Goal: Task Accomplishment & Management: Complete application form

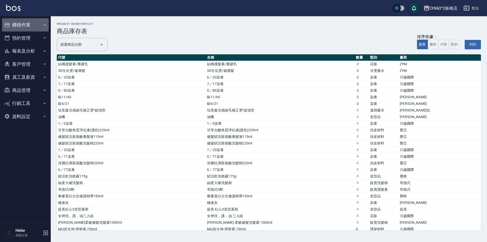
click at [25, 24] on button "櫃檯作業" at bounding box center [25, 24] width 47 height 13
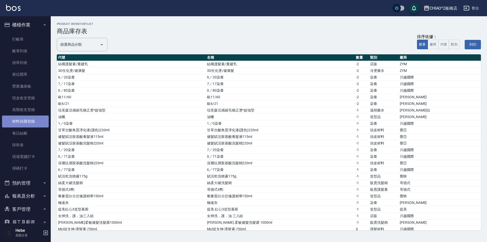
click at [28, 123] on link "材料自購登錄" at bounding box center [25, 122] width 47 height 12
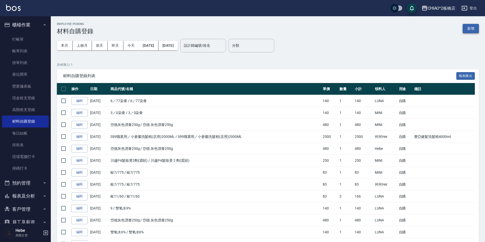
click at [471, 29] on button "新增" at bounding box center [471, 28] width 16 height 9
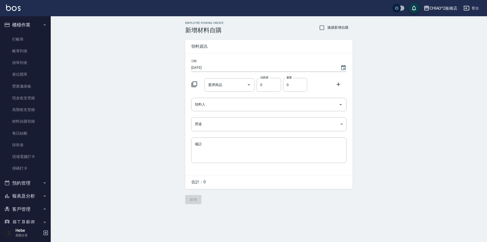
click at [192, 83] on icon at bounding box center [194, 84] width 6 height 6
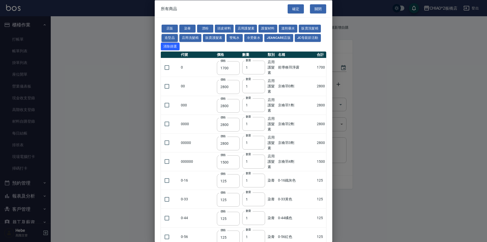
click at [174, 41] on button "造型品" at bounding box center [170, 38] width 16 height 8
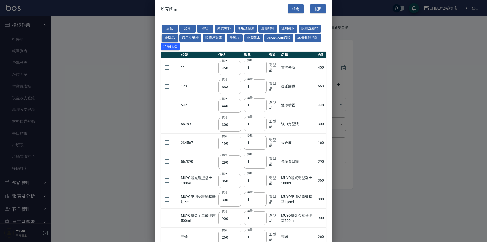
type input "450"
type input "663"
type input "440"
type input "300"
type input "160"
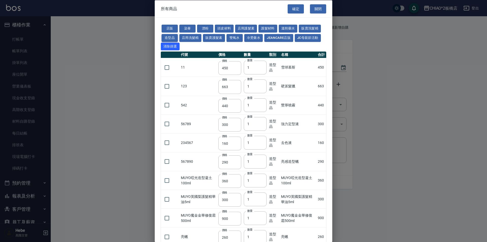
type input "290"
type input "360"
type input "300"
type input "900"
type input "260"
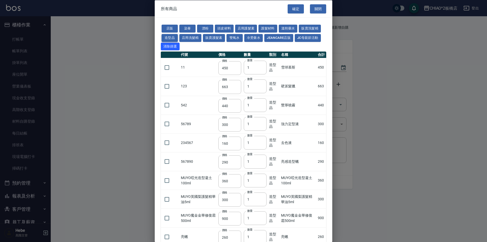
type input "780"
type input "480"
type input "250"
type input "340"
type input "370"
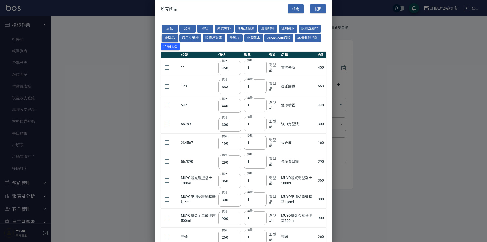
type input "650"
type input "260"
type input "425"
type input "300"
type input "475"
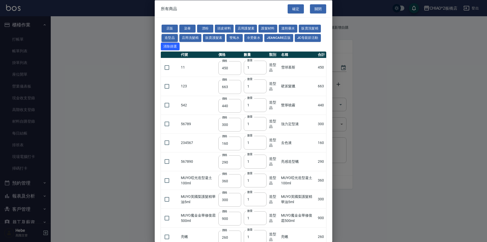
type input "475"
type input "530"
type input "550"
click at [168, 106] on input "checkbox" at bounding box center [167, 105] width 11 height 11
checkbox input "true"
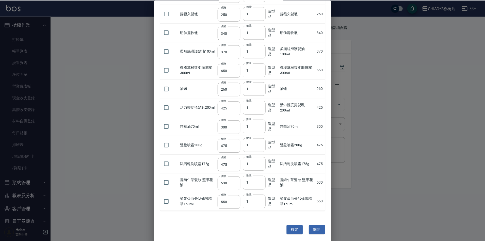
scroll to position [281, 0]
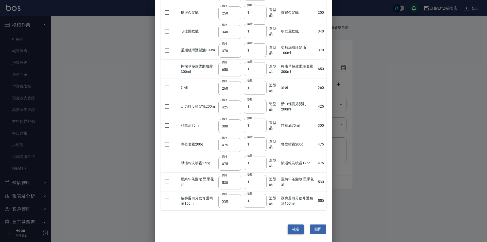
click at [295, 232] on button "確定" at bounding box center [296, 229] width 16 height 9
type input "豐厚噴霧"
type input "440"
type input "1"
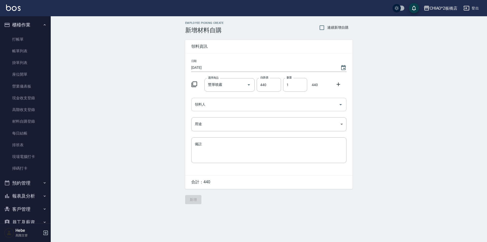
click at [241, 106] on input "領料人" at bounding box center [265, 104] width 143 height 9
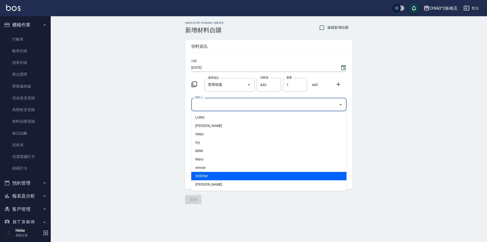
click at [224, 176] on li "何何Her" at bounding box center [268, 176] width 155 height 8
type input "何何Her"
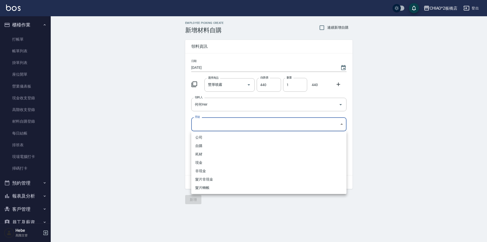
click at [214, 118] on body "CHIAO^2板橋店 登出 櫃檯作業 打帳單 帳單列表 掛單列表 座位開單 營業儀表板 現金收支登錄 高階收支登錄 材料自購登錄 每日結帳 排班表 現場電腦打…" at bounding box center [243, 121] width 487 height 242
click at [207, 144] on li "自購" at bounding box center [268, 146] width 155 height 8
type input "自購"
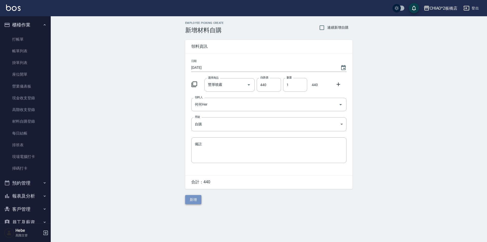
click at [196, 203] on button "新增" at bounding box center [193, 199] width 16 height 9
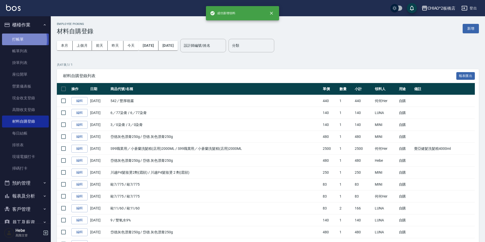
click at [9, 40] on link "打帳單" at bounding box center [25, 40] width 47 height 12
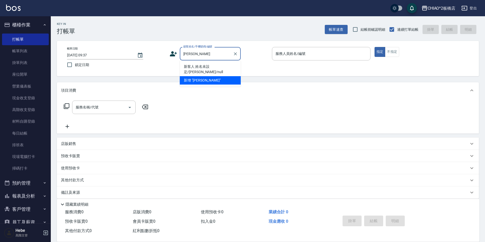
click at [206, 65] on li "新客人 姓名未設定/[PERSON_NAME]/null" at bounding box center [210, 69] width 61 height 14
type input "新客人 姓名未設定/[PERSON_NAME]/null"
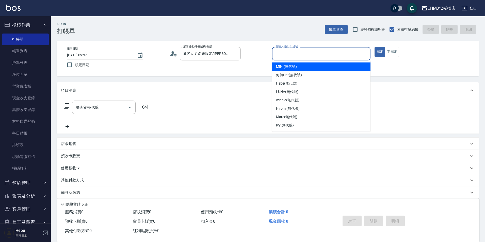
click at [285, 57] on input "服務人員姓名/編號" at bounding box center [321, 53] width 94 height 9
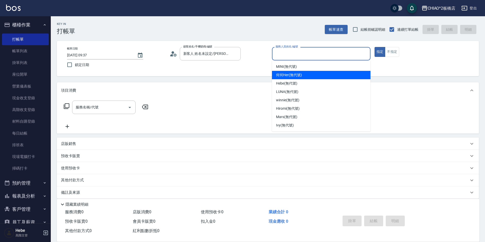
click at [287, 74] on span "何何Her (無代號)" at bounding box center [289, 74] width 26 height 5
type input "何何Her (無代號)"
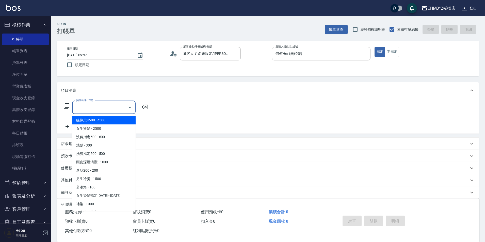
click at [122, 104] on input "服務名稱/代號" at bounding box center [99, 107] width 51 height 9
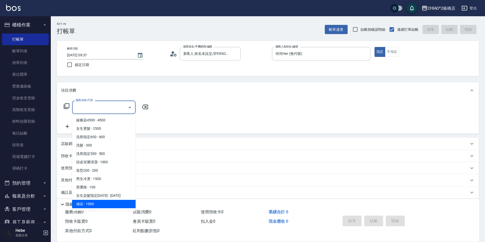
click at [102, 205] on span "補染 - 1000" at bounding box center [103, 204] width 63 height 8
type input "補染(96701)"
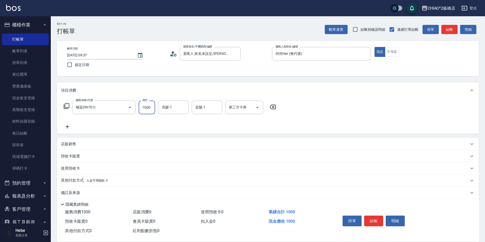
click at [150, 111] on input "1000" at bounding box center [147, 108] width 17 height 14
type input "1500"
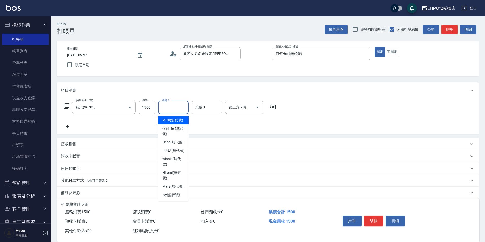
click at [175, 107] on input "洗髮-1" at bounding box center [173, 107] width 26 height 9
click at [177, 150] on span "LUNA (無代號)" at bounding box center [173, 150] width 22 height 5
type input "LUNA(無代號)"
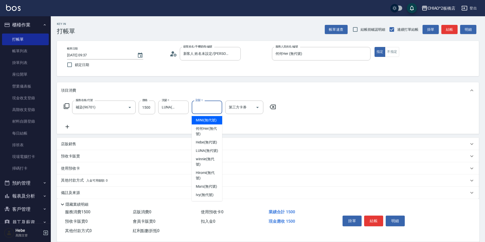
click at [216, 107] on input "染髮-1" at bounding box center [207, 107] width 26 height 9
click at [209, 147] on div "LUNA (無代號)" at bounding box center [207, 151] width 30 height 8
type input "LUNA(無代號)"
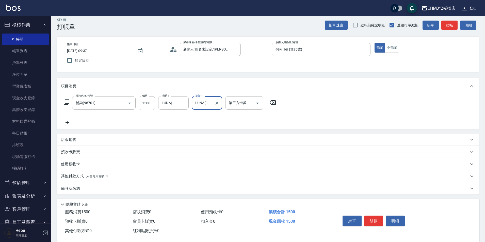
scroll to position [6, 0]
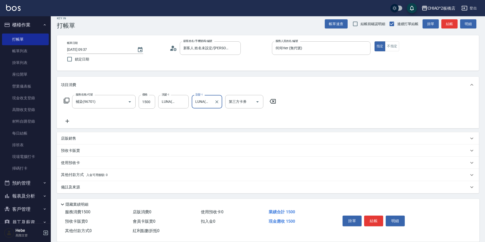
click at [77, 177] on p "其他付款方式 入金可用餘額: 0" at bounding box center [84, 175] width 47 height 6
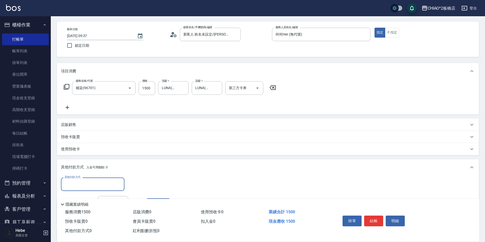
scroll to position [31, 0]
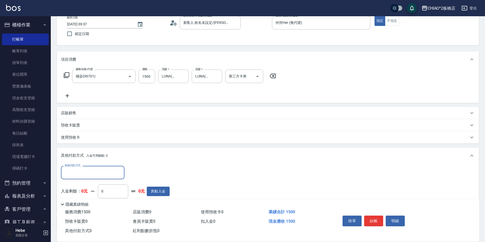
click at [78, 173] on input "其他付款方式" at bounding box center [92, 172] width 59 height 9
click at [76, 201] on span "轉帳" at bounding box center [92, 202] width 63 height 8
type input "轉帳"
type input "1500"
click at [371, 216] on button "結帳" at bounding box center [373, 221] width 19 height 11
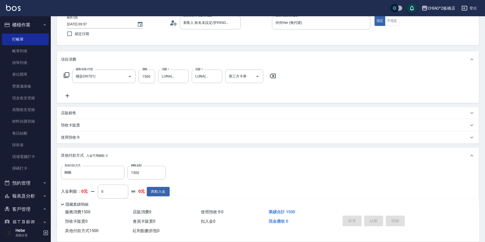
type input "[DATE] 09:38"
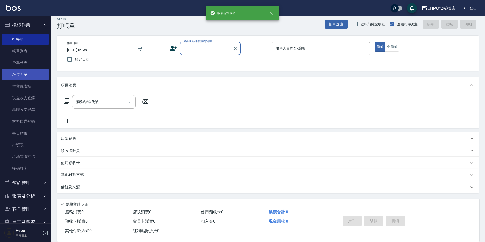
scroll to position [5, 0]
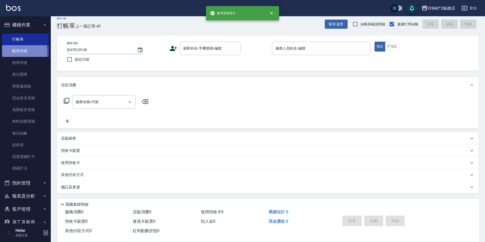
click at [13, 52] on link "帳單列表" at bounding box center [25, 51] width 47 height 12
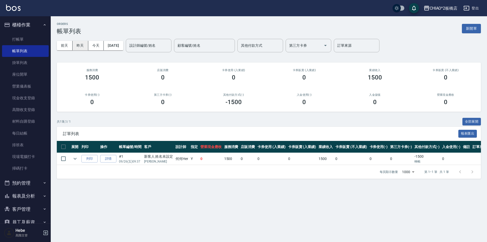
click at [80, 49] on button "昨天" at bounding box center [81, 45] width 16 height 9
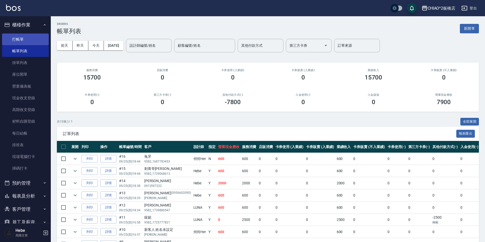
click at [17, 41] on link "打帳單" at bounding box center [25, 40] width 47 height 12
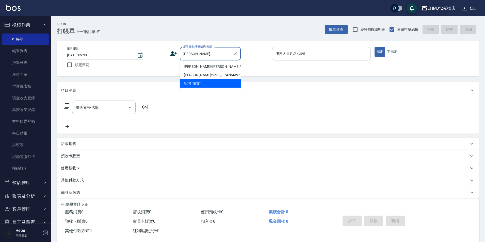
click at [211, 66] on li "[PERSON_NAME]/[PERSON_NAME]/" at bounding box center [210, 66] width 61 height 8
type input "[PERSON_NAME]/[PERSON_NAME]/"
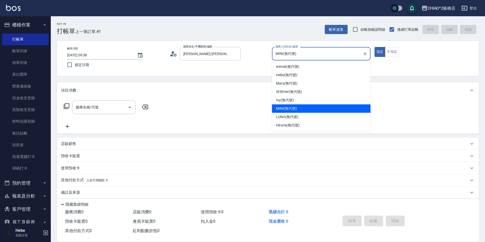
click at [336, 57] on input "MINI(無代號)" at bounding box center [317, 53] width 86 height 9
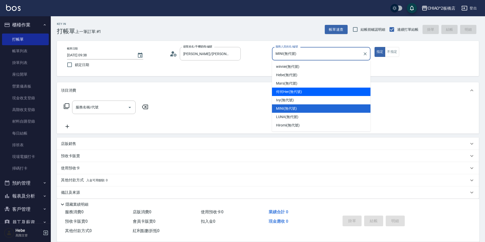
click at [318, 91] on div "何何Her (無代號)" at bounding box center [321, 92] width 99 height 8
type input "何何Her (無代號)"
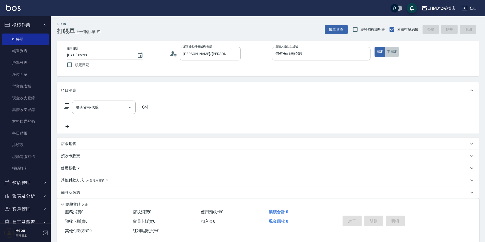
click at [394, 48] on button "不指定" at bounding box center [392, 52] width 14 height 10
click at [91, 113] on div "服務名稱/代號" at bounding box center [103, 107] width 63 height 13
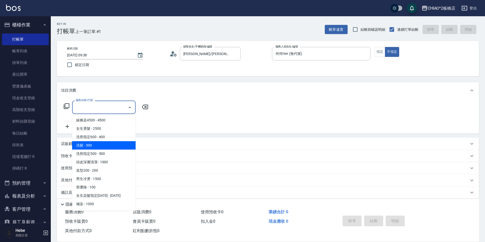
click at [96, 146] on span "洗髮 - 300" at bounding box center [103, 145] width 63 height 8
type input "洗髮(96679)"
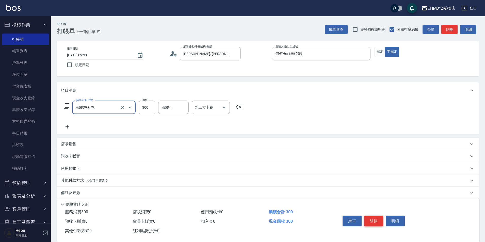
click at [376, 220] on button "結帳" at bounding box center [373, 221] width 19 height 11
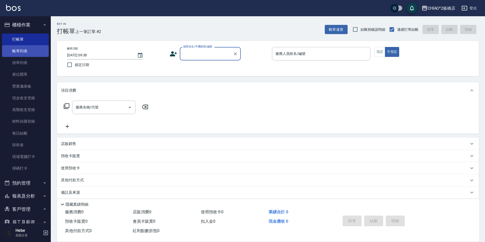
click at [20, 53] on link "帳單列表" at bounding box center [25, 51] width 47 height 12
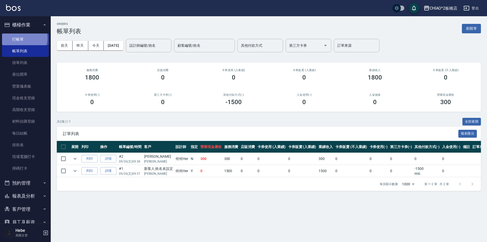
click at [19, 38] on link "打帳單" at bounding box center [25, 40] width 47 height 12
